Goal: Complete application form: Complete application form

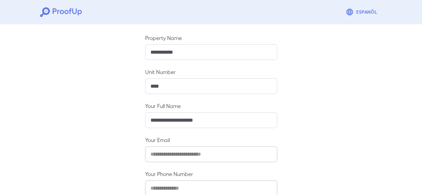
scroll to position [107, 0]
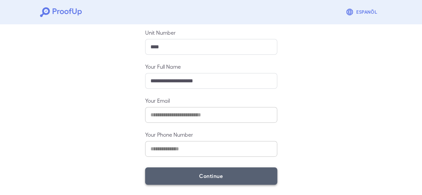
click at [192, 179] on button "Continue" at bounding box center [211, 176] width 132 height 17
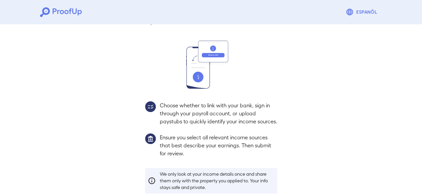
scroll to position [97, 0]
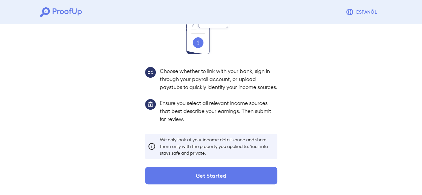
click at [152, 105] on img at bounding box center [150, 104] width 11 height 11
click at [185, 111] on p "Ensure you select all relevant income sources that best describe your earnings.…" at bounding box center [219, 111] width 118 height 24
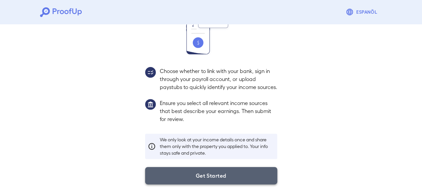
click at [214, 174] on button "Get Started" at bounding box center [211, 175] width 132 height 17
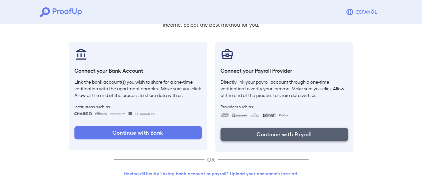
click at [283, 136] on button "Continue with Payroll" at bounding box center [285, 134] width 128 height 13
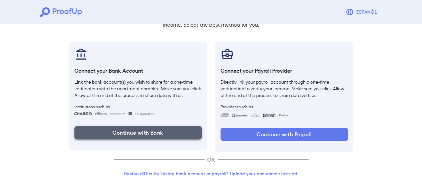
click at [129, 132] on button "Continue with Bank" at bounding box center [138, 132] width 128 height 13
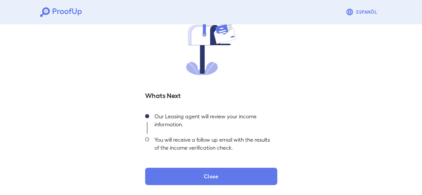
scroll to position [60, 0]
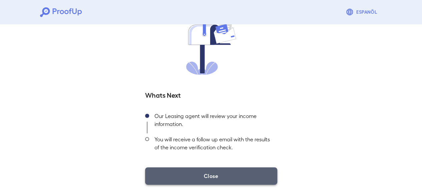
click at [210, 175] on button "Close" at bounding box center [211, 176] width 132 height 17
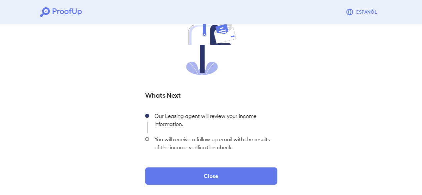
click at [147, 139] on span at bounding box center [147, 139] width 4 height 4
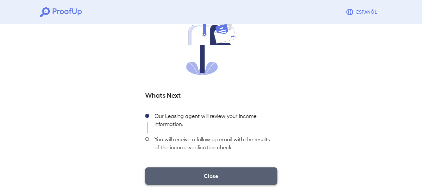
click at [220, 179] on button "Close" at bounding box center [211, 176] width 132 height 17
